Goal: Find specific page/section

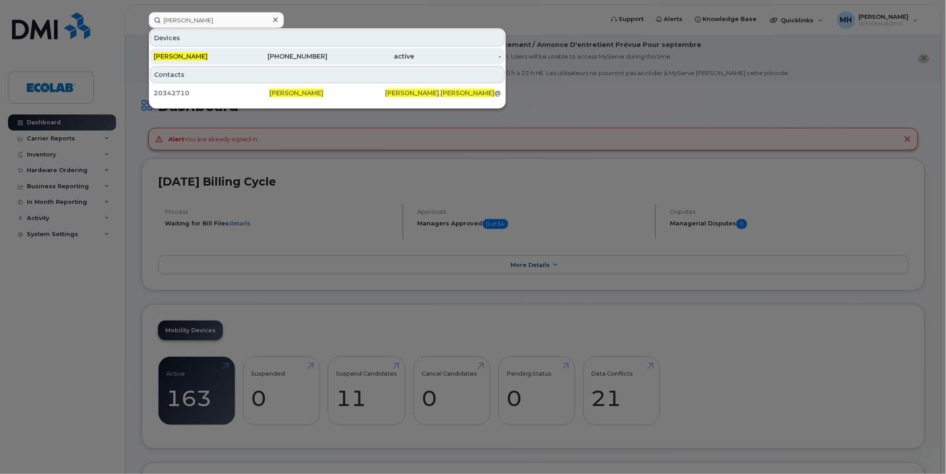
type input "[PERSON_NAME]"
click at [180, 55] on span "[PERSON_NAME]" at bounding box center [181, 56] width 54 height 8
